Goal: Task Accomplishment & Management: Manage account settings

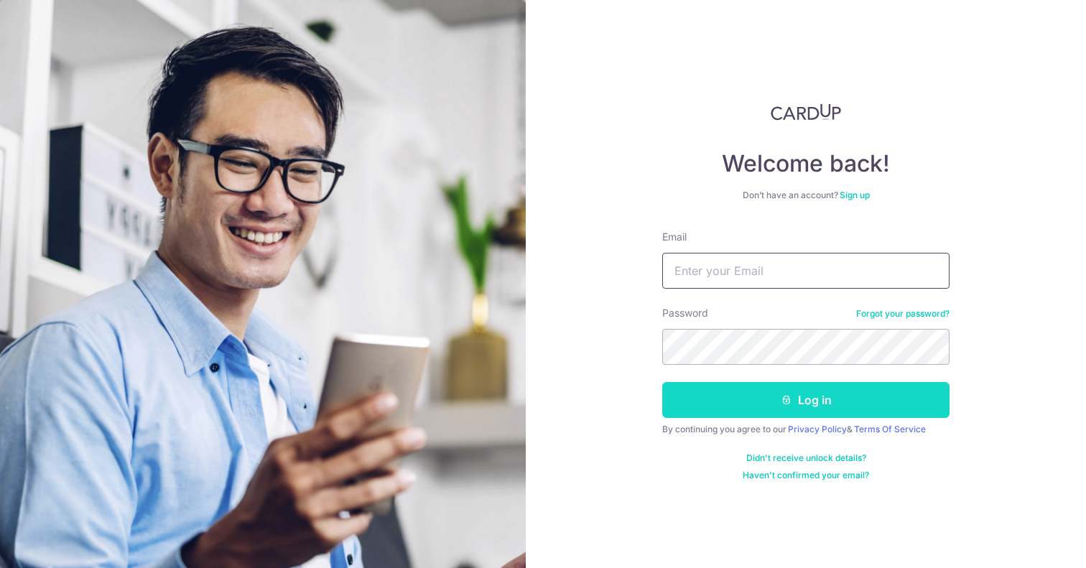
type input "[EMAIL_ADDRESS][DOMAIN_NAME]"
click at [760, 399] on button "Log in" at bounding box center [805, 400] width 287 height 36
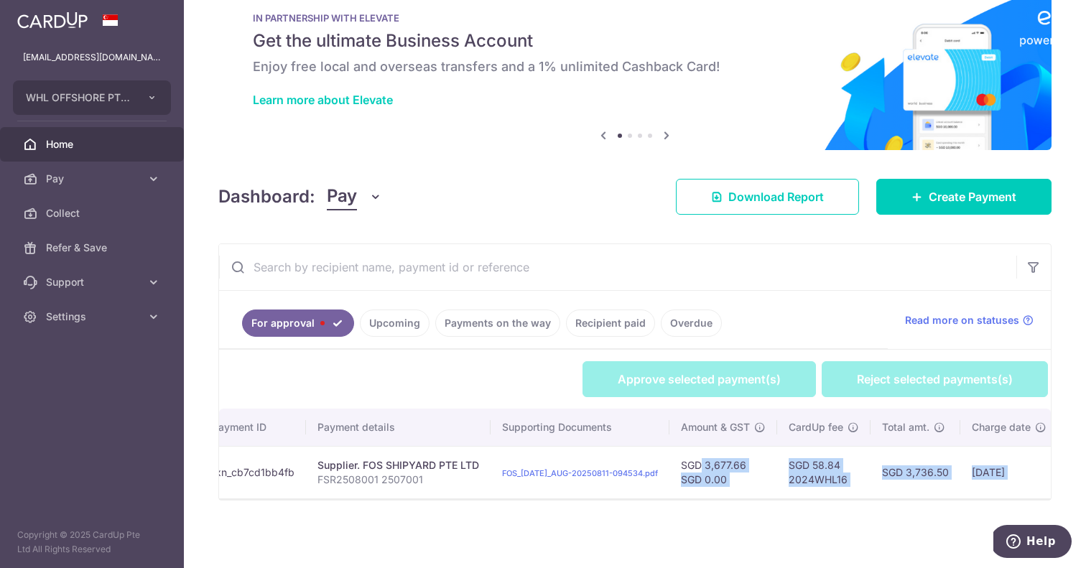
scroll to position [0, 434]
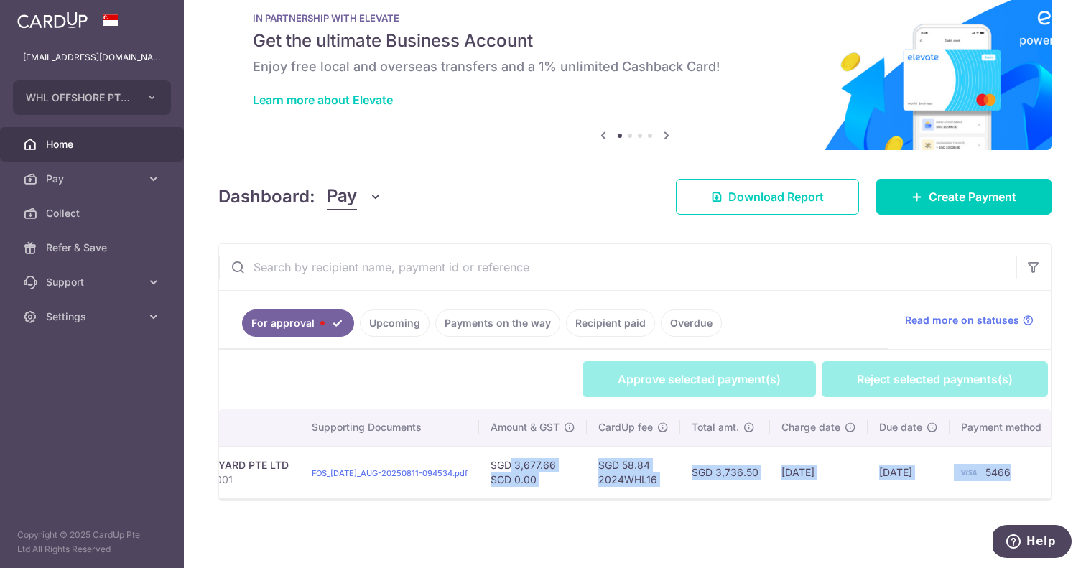
drag, startPoint x: 903, startPoint y: 462, endPoint x: 741, endPoint y: 473, distance: 161.9
click at [741, 473] on tr "Review Payment Admin Approval Required txn_cb7cd1bb4fb Supplier. FOS SHIPYARD P…" at bounding box center [421, 472] width 1273 height 52
copy tr "SGD 3,677.66 SGD 0.00 SGD 58.84 2024WHL16 SGD 3,736.50"
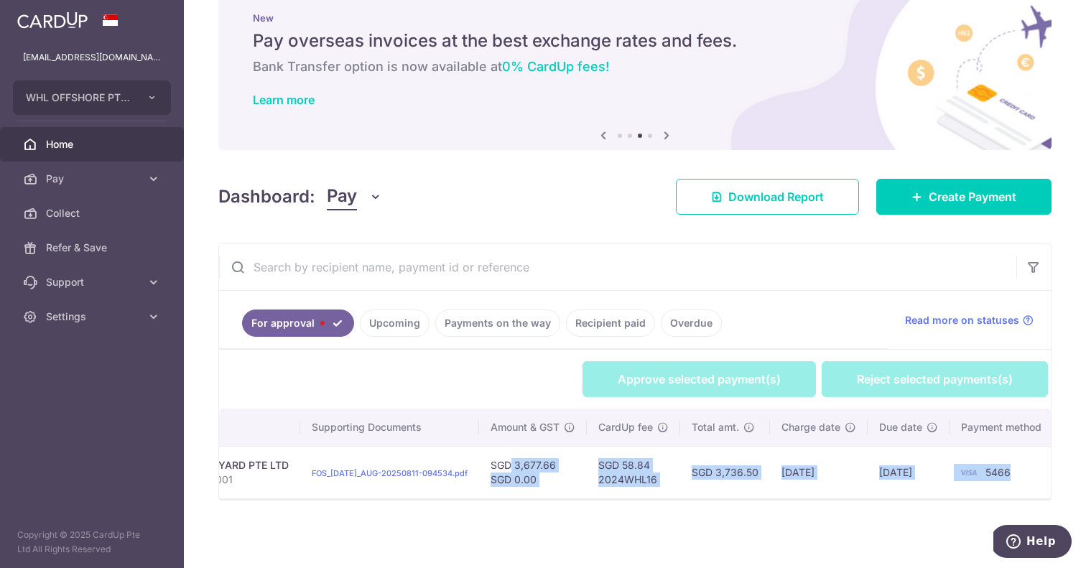
click at [735, 485] on td "SGD 3,736.50" at bounding box center [725, 472] width 90 height 52
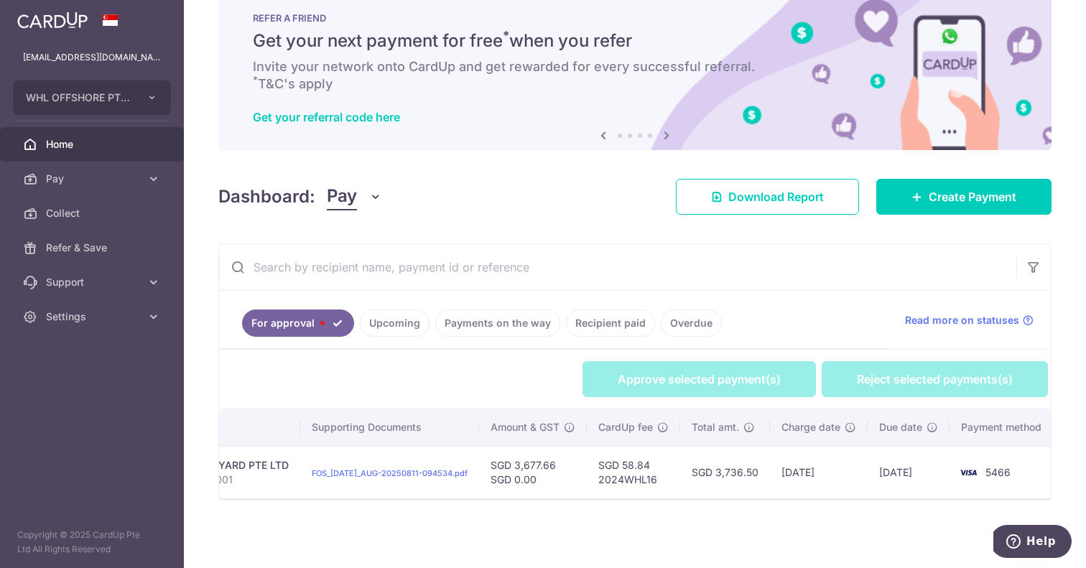
click at [102, 140] on span "Home" at bounding box center [93, 144] width 95 height 14
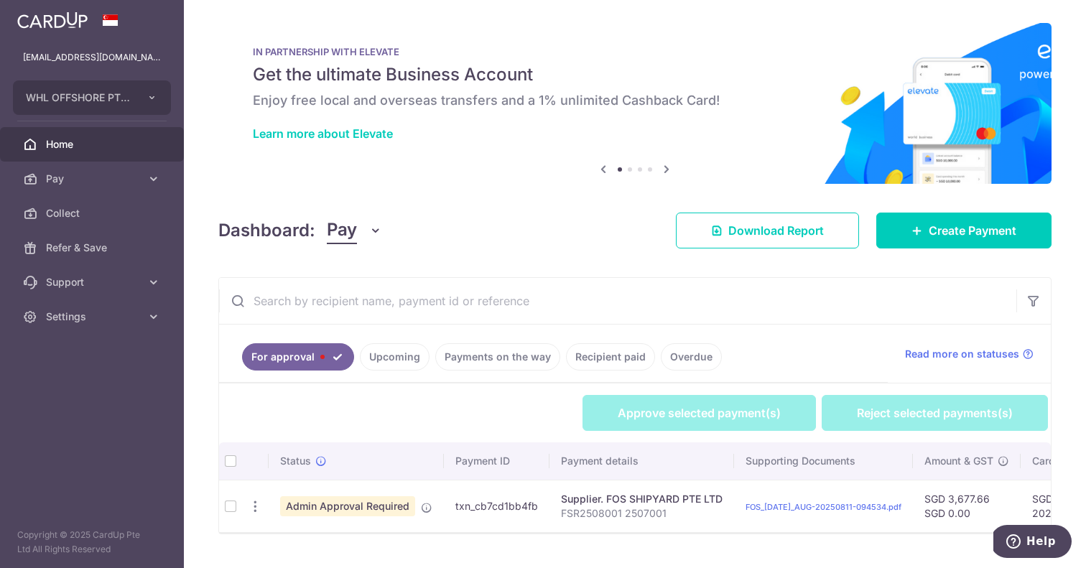
scroll to position [42, 0]
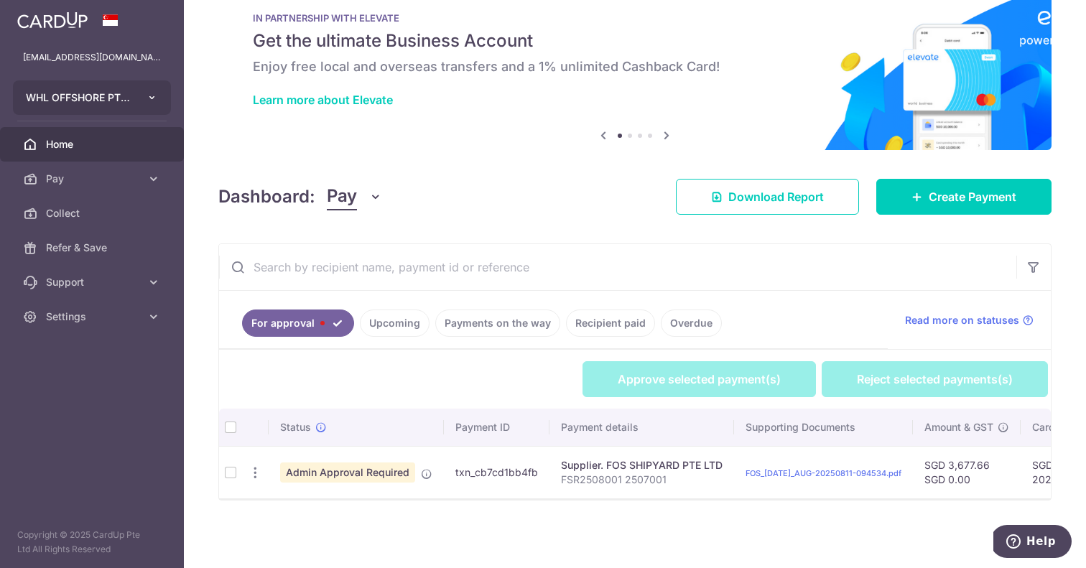
click at [154, 107] on button "WHL OFFSHORE PTE. LTD." at bounding box center [92, 97] width 158 height 34
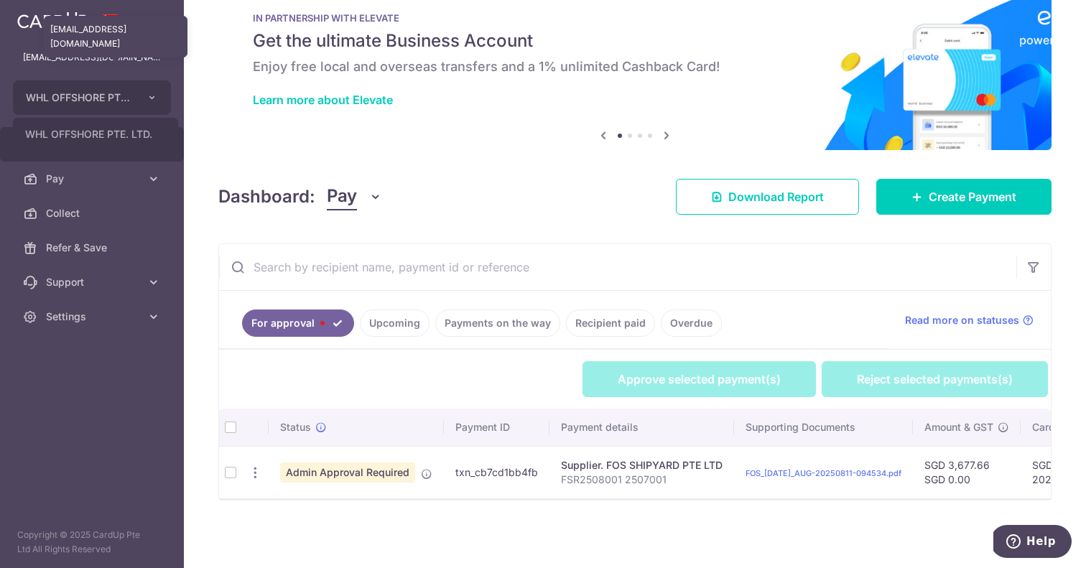
click at [113, 60] on p "ray.sim@whl.com.sg" at bounding box center [92, 57] width 138 height 14
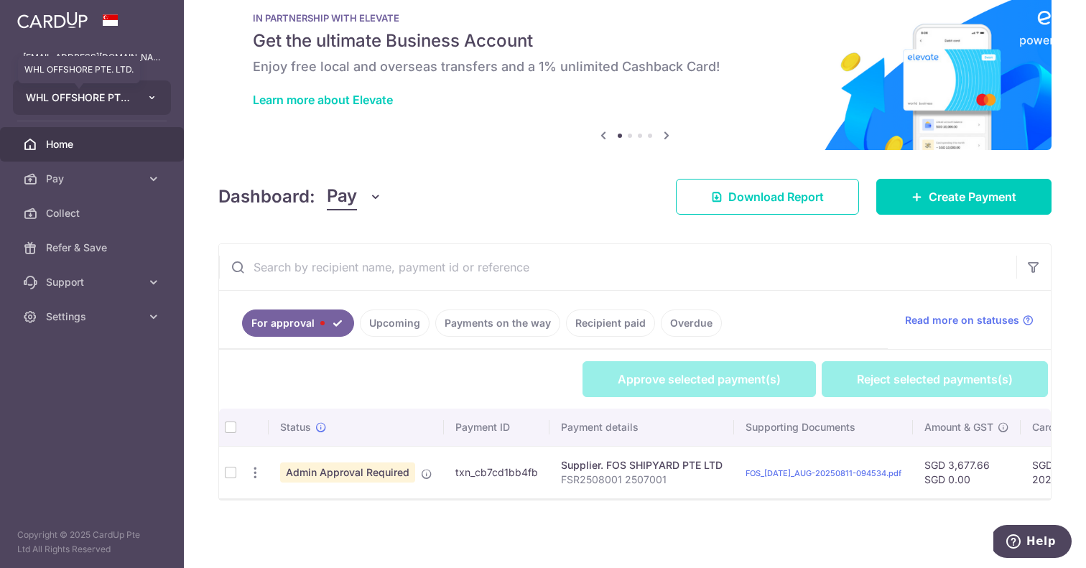
click at [126, 98] on span "WHL OFFSHORE PTE. LTD." at bounding box center [79, 97] width 106 height 14
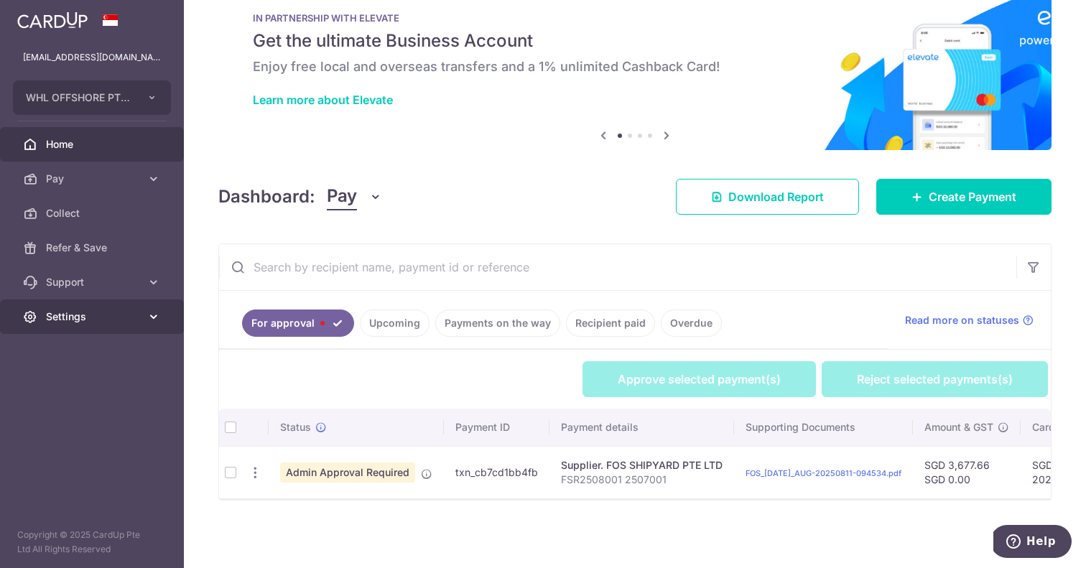
click at [47, 323] on span "Settings" at bounding box center [93, 317] width 95 height 14
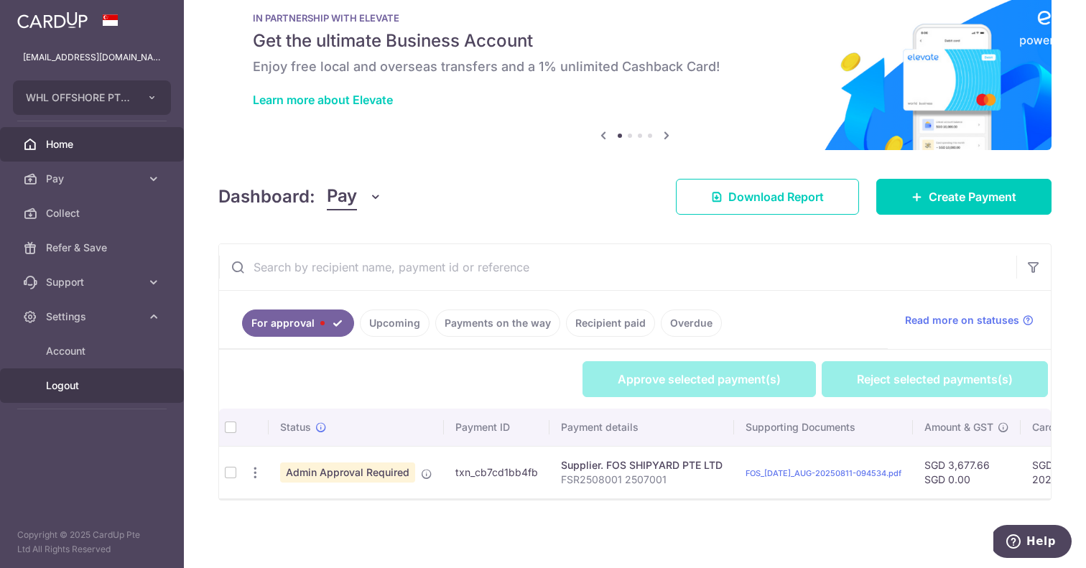
click at [75, 388] on span "Logout" at bounding box center [93, 385] width 95 height 14
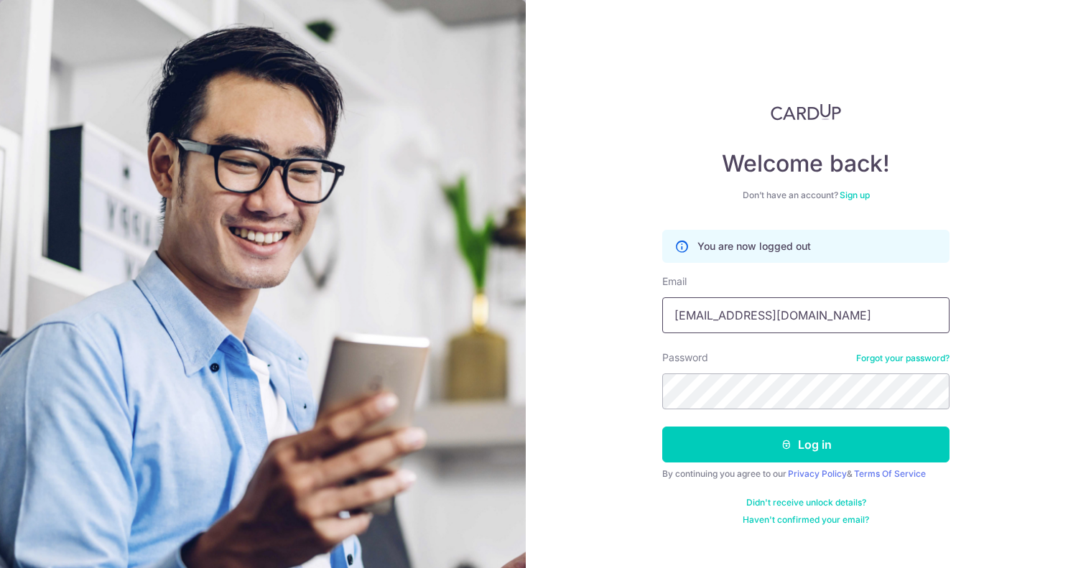
click at [786, 322] on input "[EMAIL_ADDRESS][DOMAIN_NAME]" at bounding box center [805, 315] width 287 height 36
type input "whlme.director@whl.com.sg"
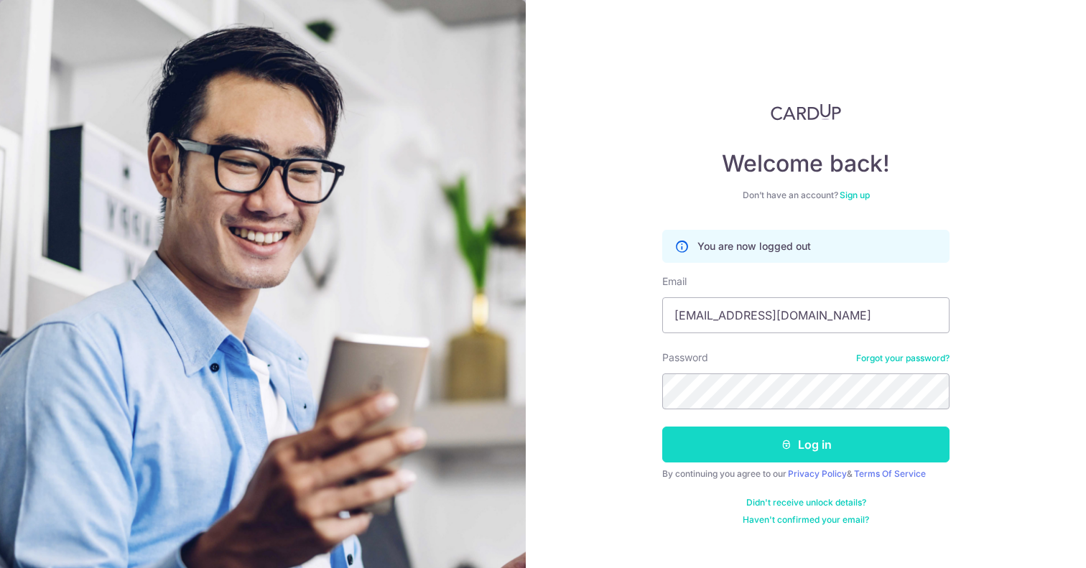
click at [814, 442] on button "Log in" at bounding box center [805, 445] width 287 height 36
